Goal: Task Accomplishment & Management: Use online tool/utility

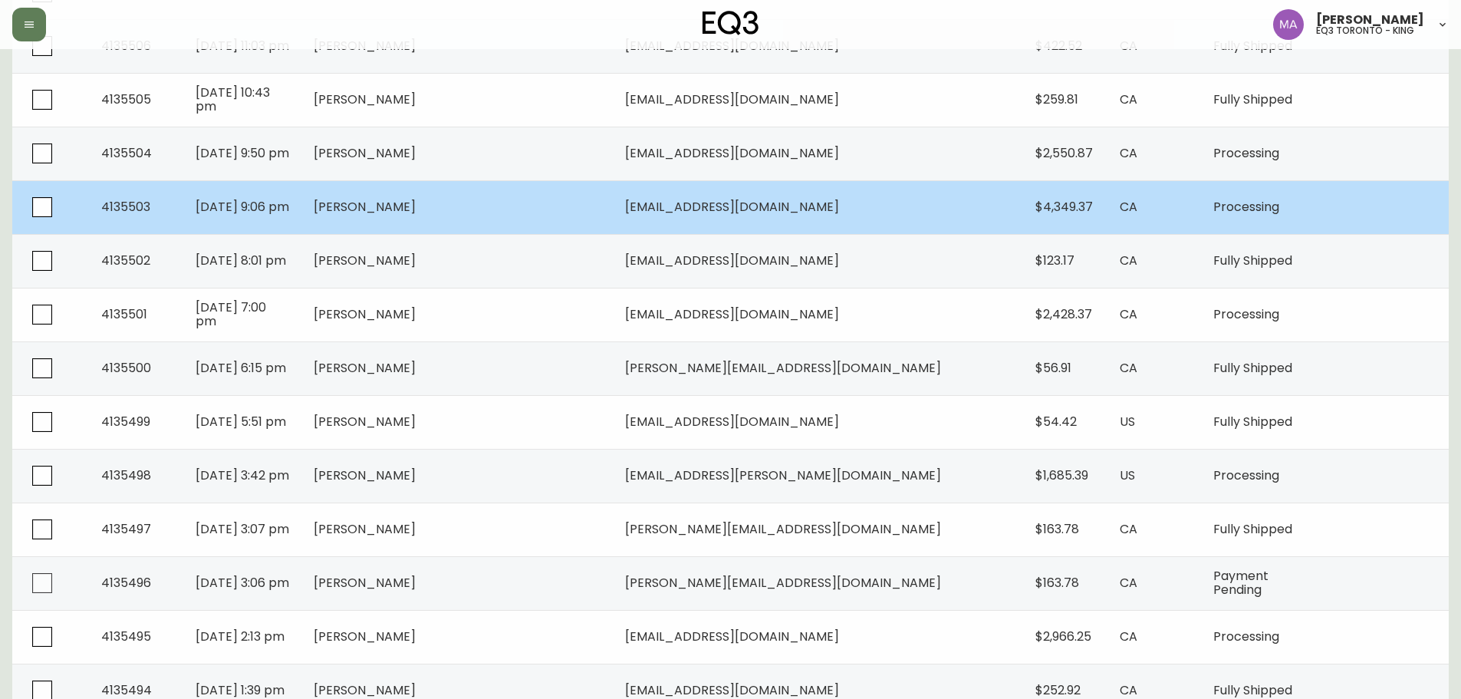
scroll to position [2332, 0]
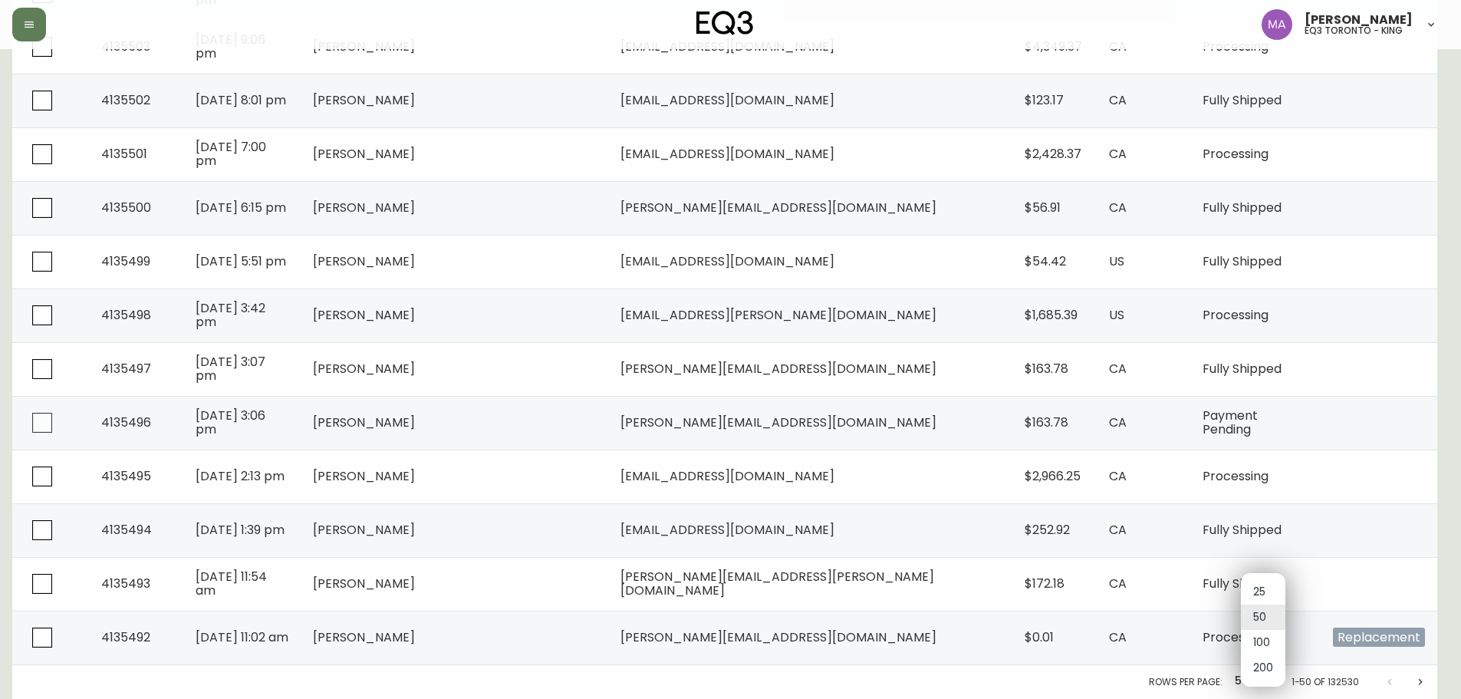
click at [1266, 643] on li "100" at bounding box center [1263, 642] width 44 height 25
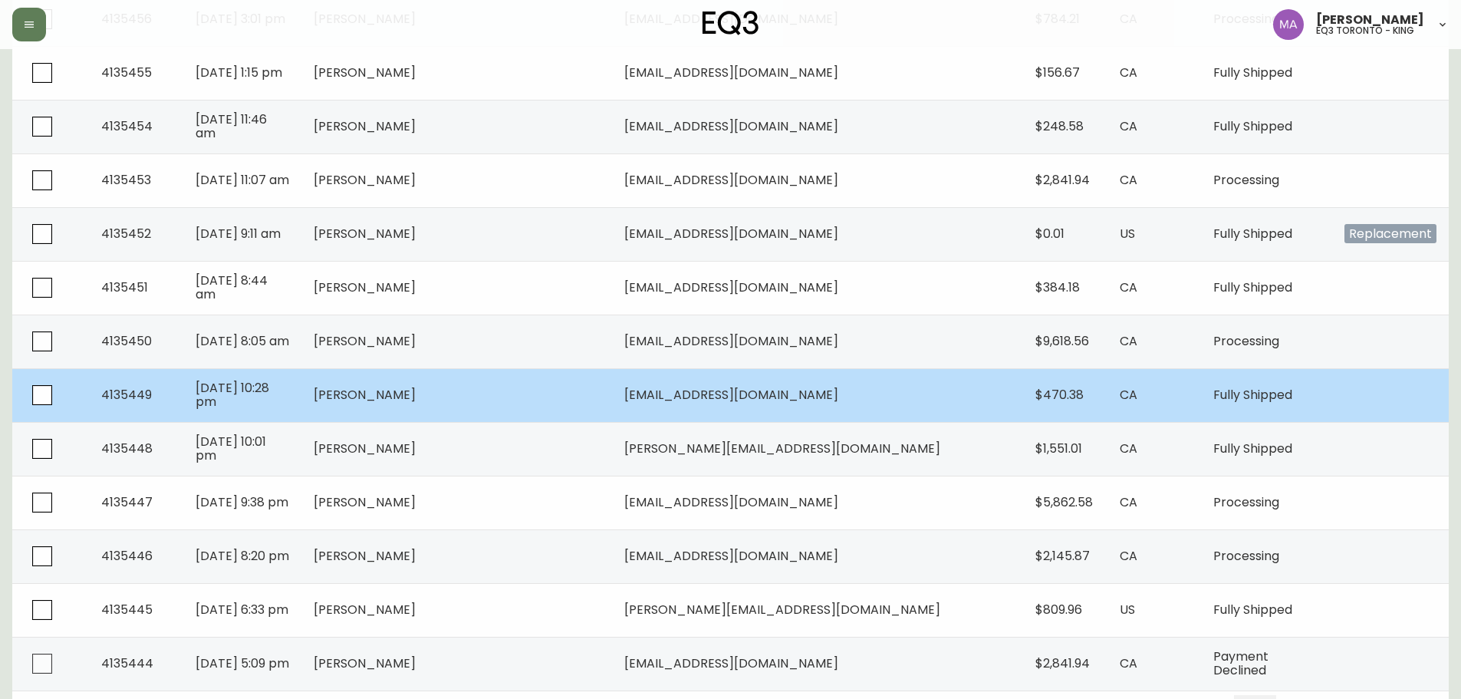
scroll to position [5017, 0]
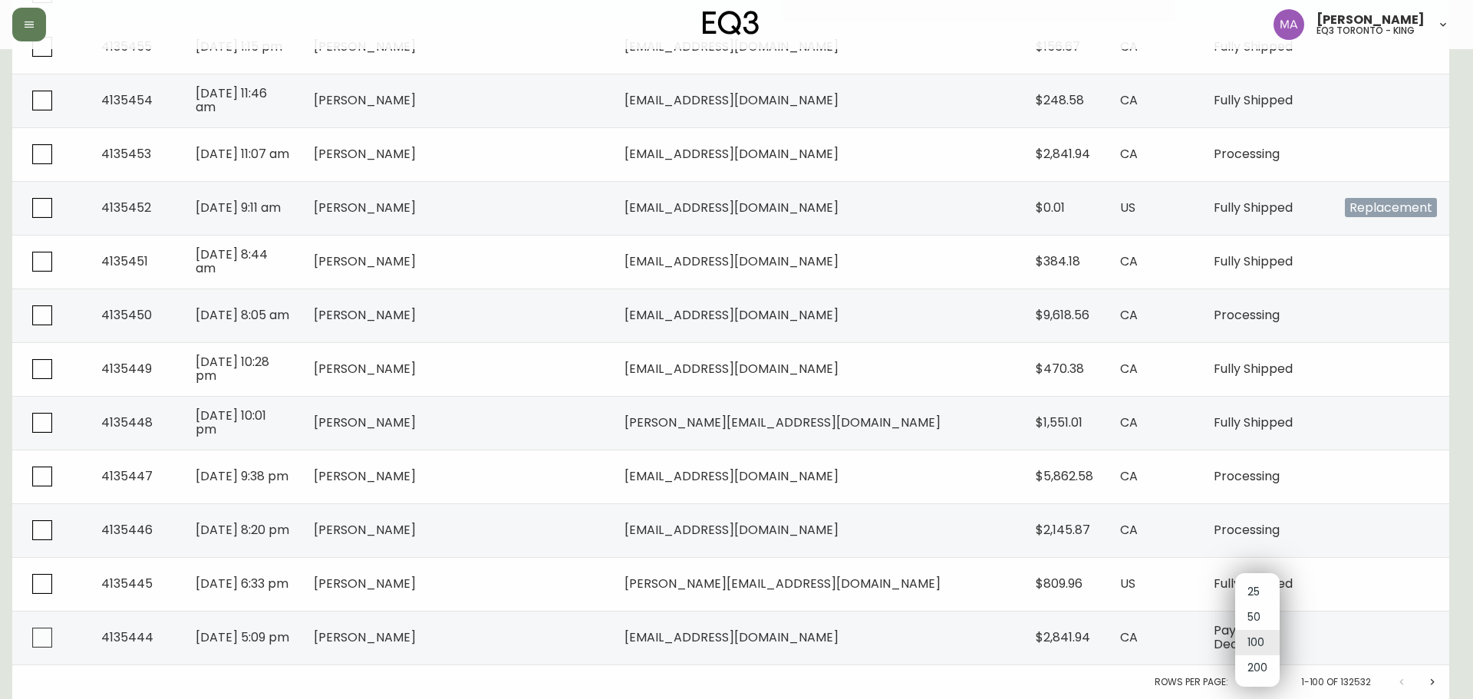
click at [1258, 670] on li "200" at bounding box center [1257, 667] width 44 height 25
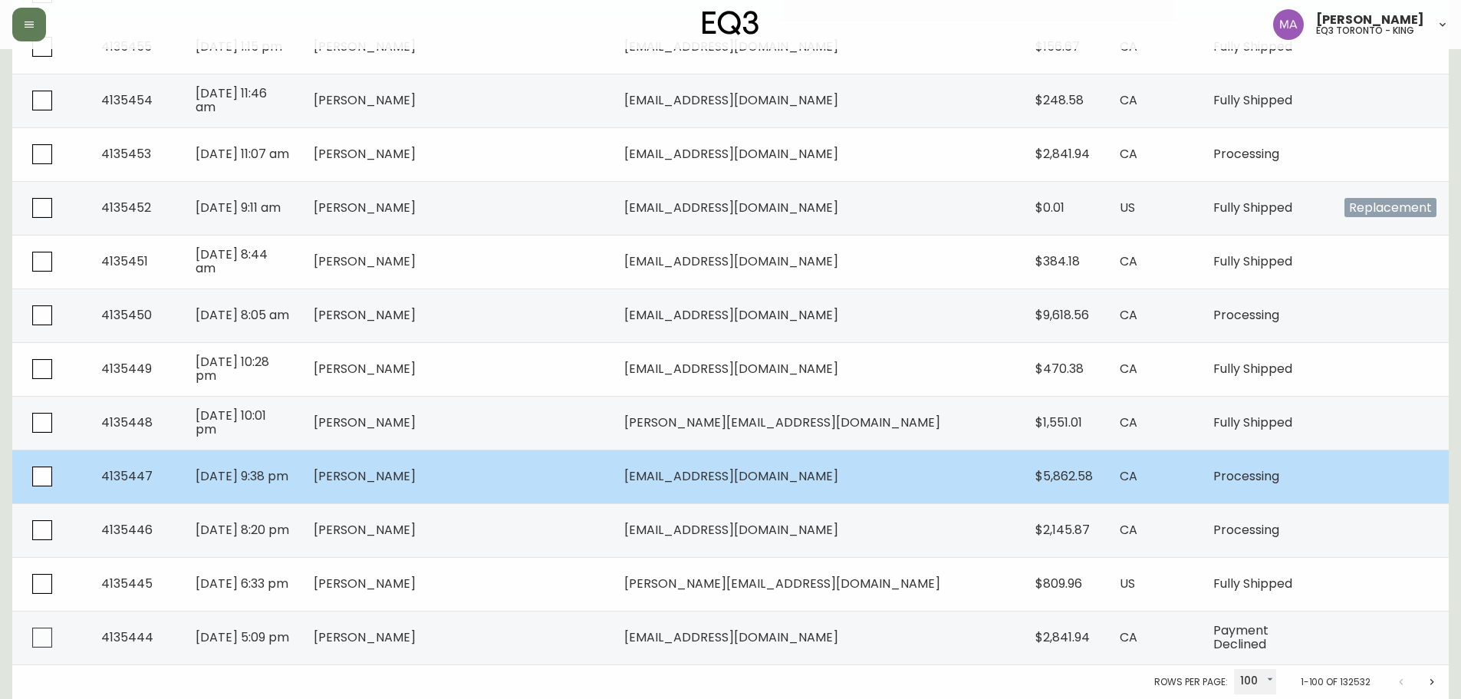
type input "200"
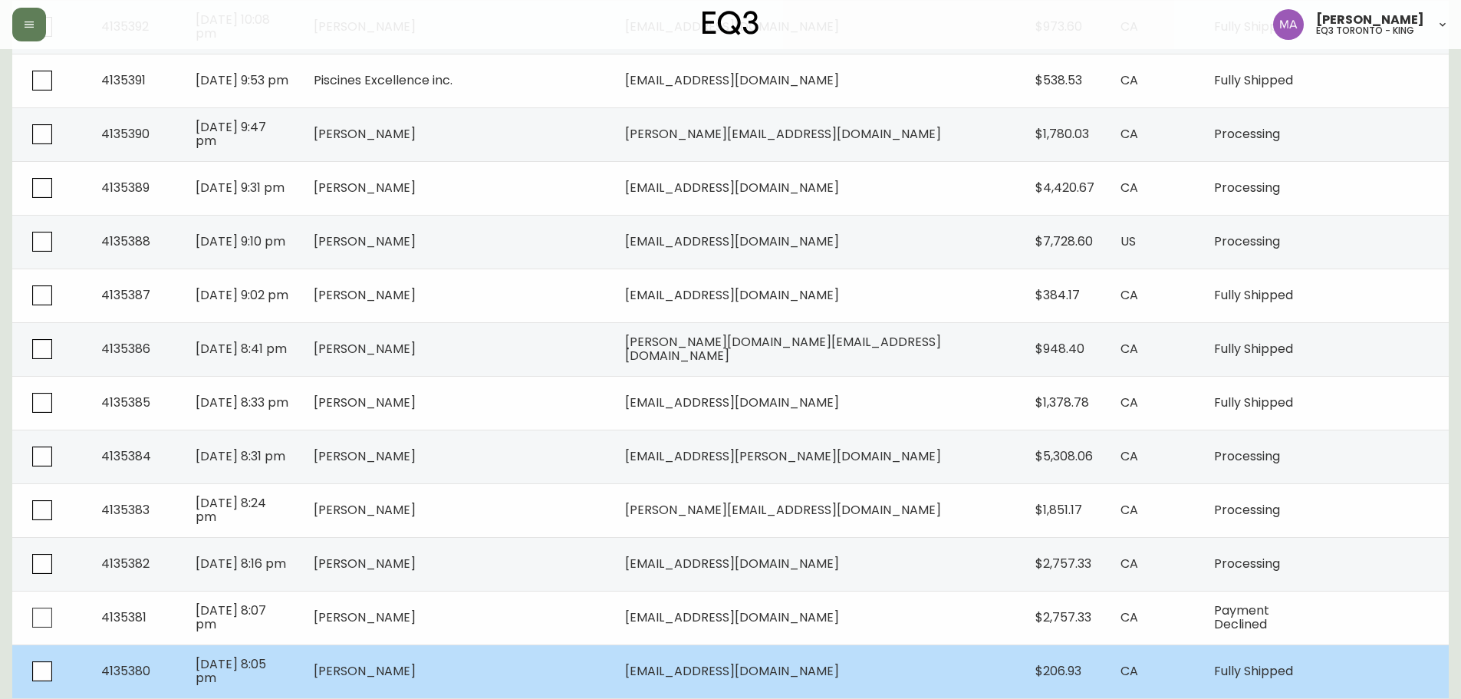
scroll to position [8545, 0]
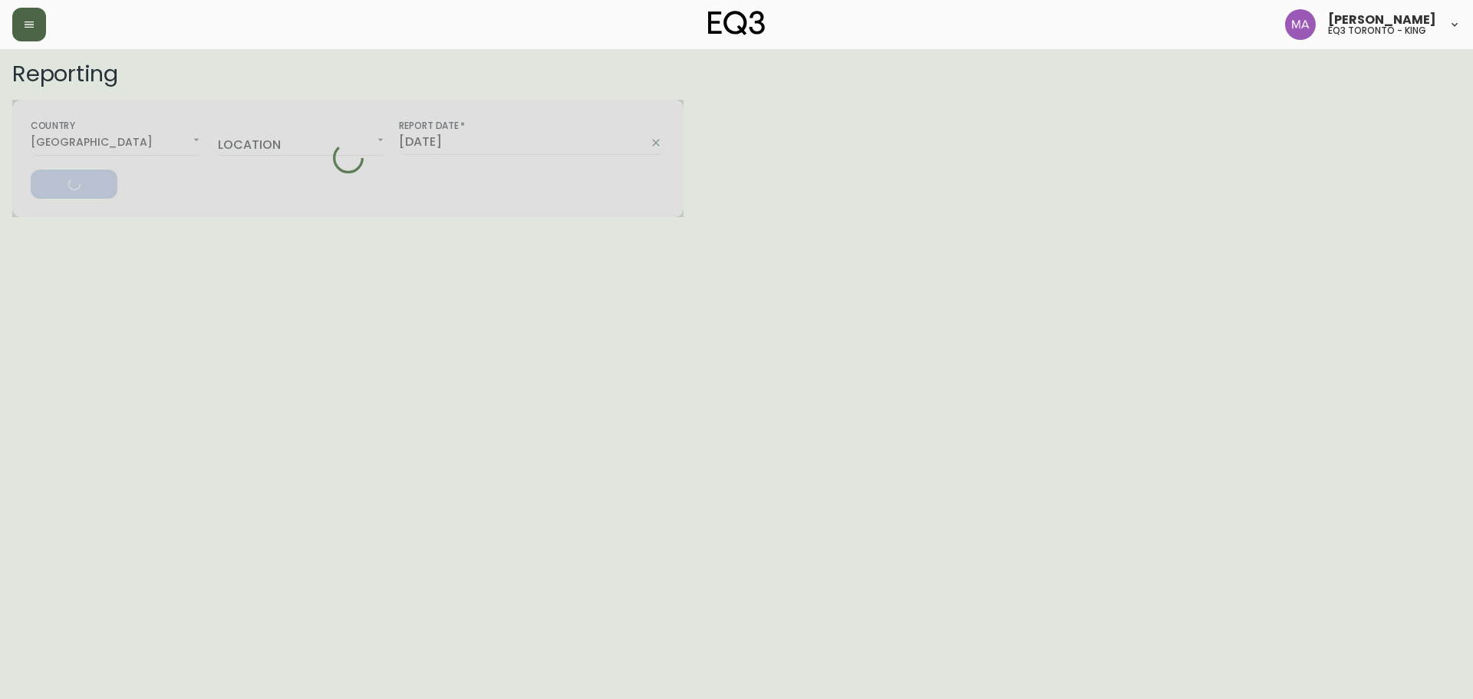
click at [19, 15] on button "button" at bounding box center [29, 25] width 34 height 34
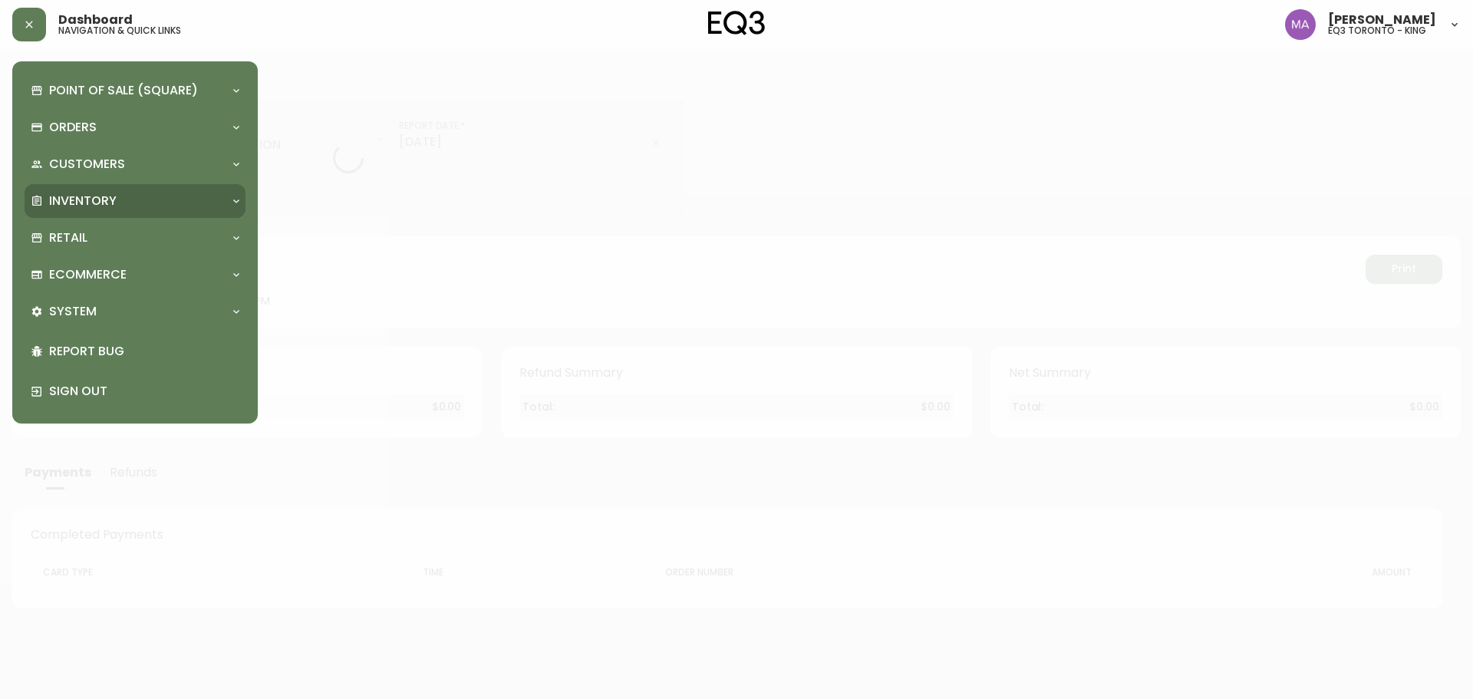
click at [154, 195] on div "Inventory" at bounding box center [127, 201] width 193 height 17
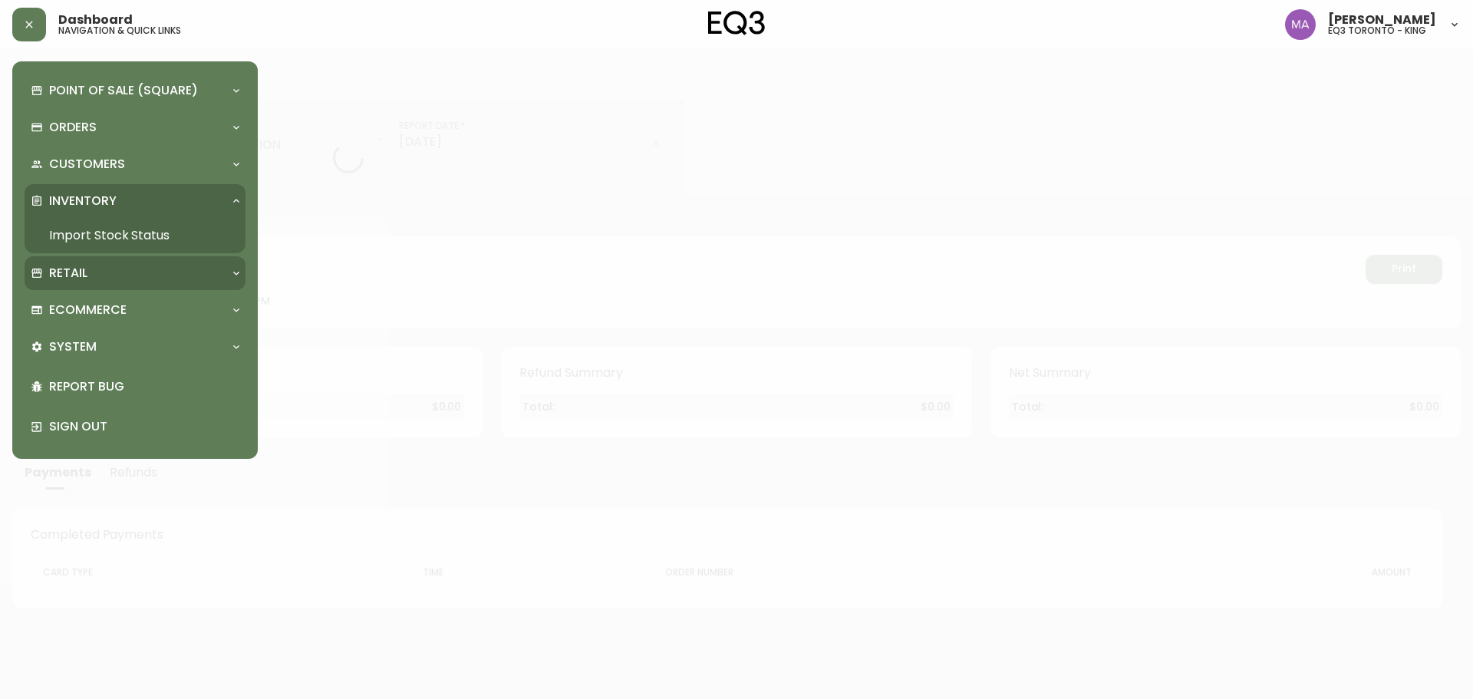
click at [154, 258] on div "Retail" at bounding box center [135, 273] width 221 height 34
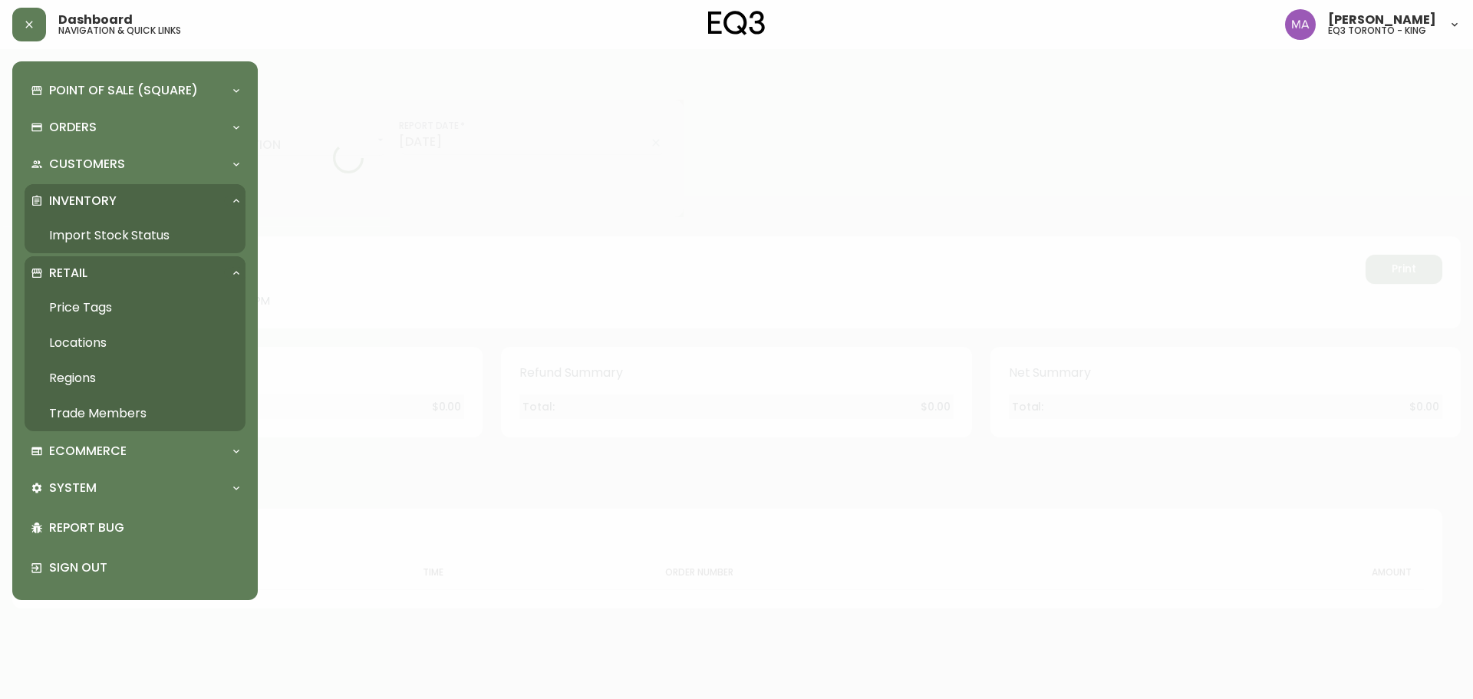
click at [157, 243] on link "Import Stock Status" at bounding box center [135, 235] width 221 height 35
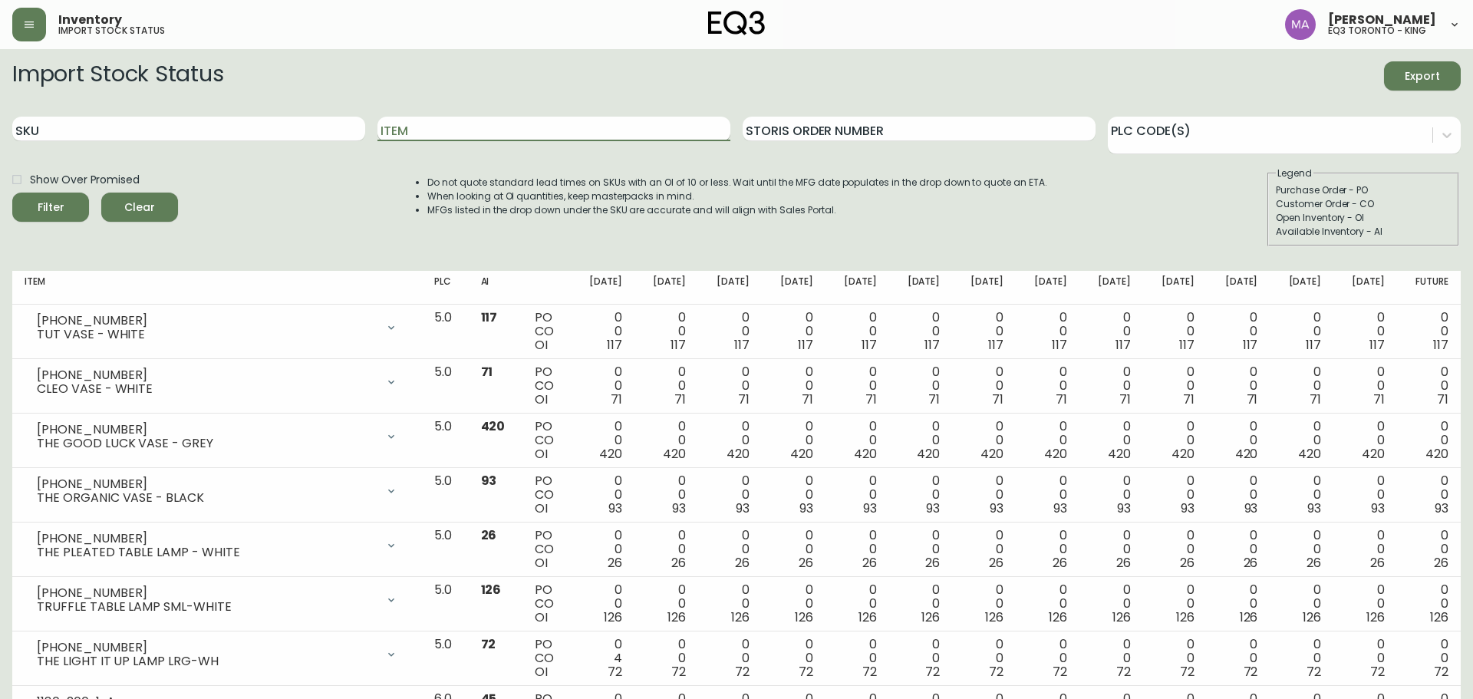
click at [458, 133] on input "Item" at bounding box center [553, 129] width 353 height 25
type input "WREN"
click at [12, 193] on button "Filter" at bounding box center [50, 207] width 77 height 29
